Goal: Transaction & Acquisition: Purchase product/service

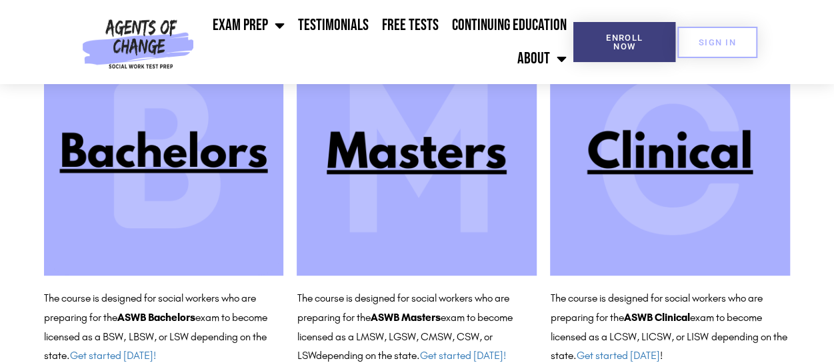
scroll to position [188, 0]
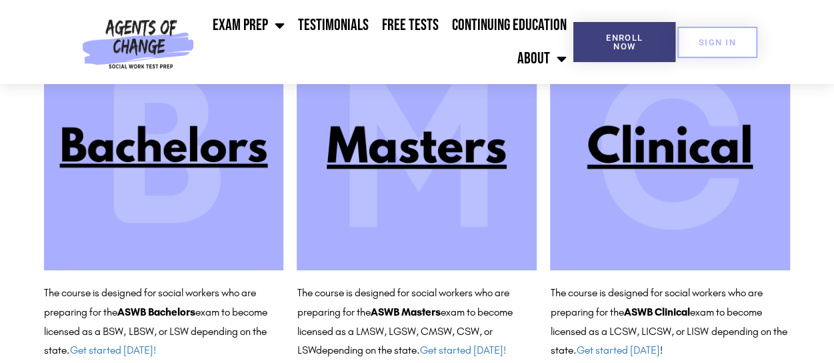
click at [408, 144] on img at bounding box center [417, 150] width 240 height 240
